Goal: Task Accomplishment & Management: Manage account settings

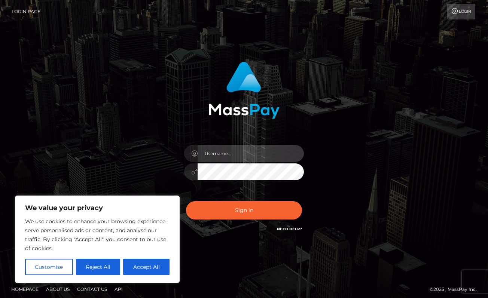
click at [236, 153] on input "text" at bounding box center [250, 153] width 106 height 17
type input "[EMAIL_ADDRESS][DOMAIN_NAME]"
click at [186, 201] on button "Sign in" at bounding box center [244, 210] width 116 height 18
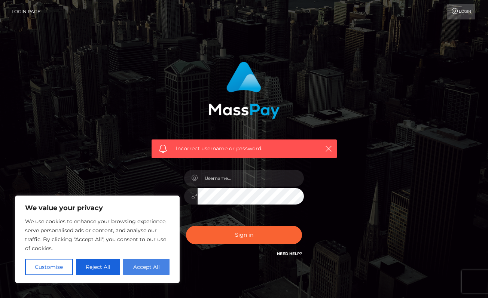
click at [136, 273] on button "Accept All" at bounding box center [146, 267] width 46 height 16
checkbox input "true"
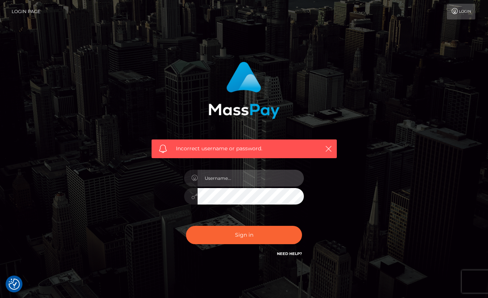
click at [271, 174] on input "text" at bounding box center [250, 178] width 106 height 17
type input "aiya.japan.2000@gmail.com"
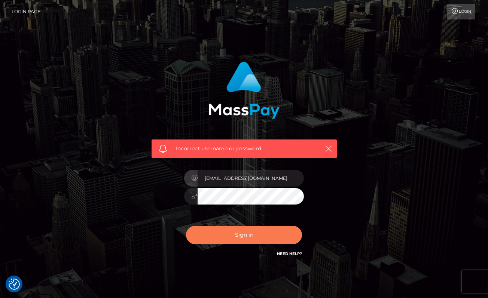
click at [244, 232] on button "Sign in" at bounding box center [244, 235] width 116 height 18
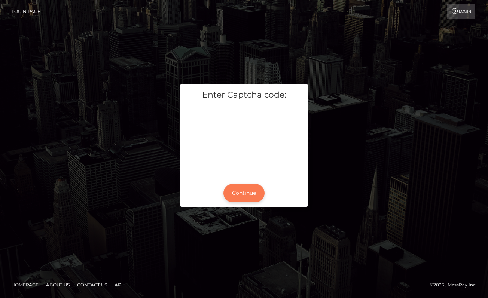
click at [257, 195] on button "Continue" at bounding box center [243, 193] width 41 height 18
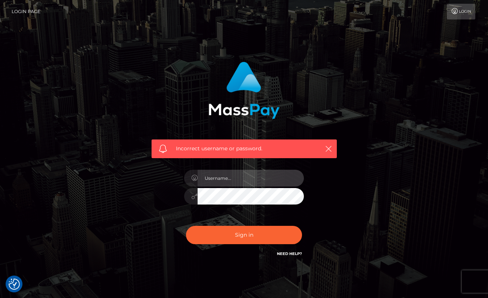
click at [246, 176] on input "text" at bounding box center [250, 178] width 106 height 17
type input "YWl5YS5qYXBhbi4yMDAwQGdtYWlsLmNvbQ=="
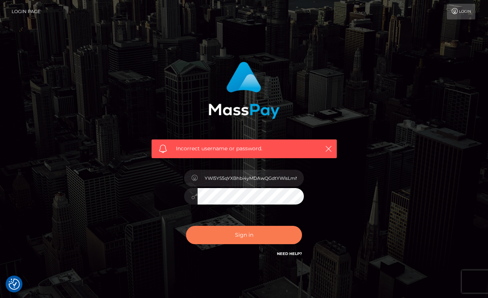
click at [258, 240] on button "Sign in" at bounding box center [244, 235] width 116 height 18
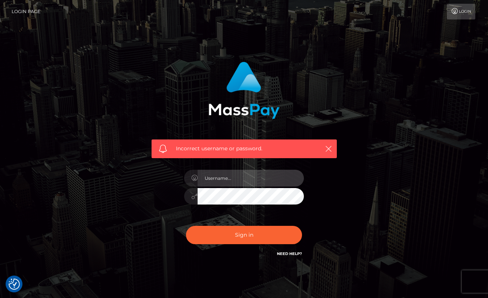
click at [257, 179] on input "text" at bounding box center [250, 178] width 106 height 17
